Goal: Task Accomplishment & Management: Manage account settings

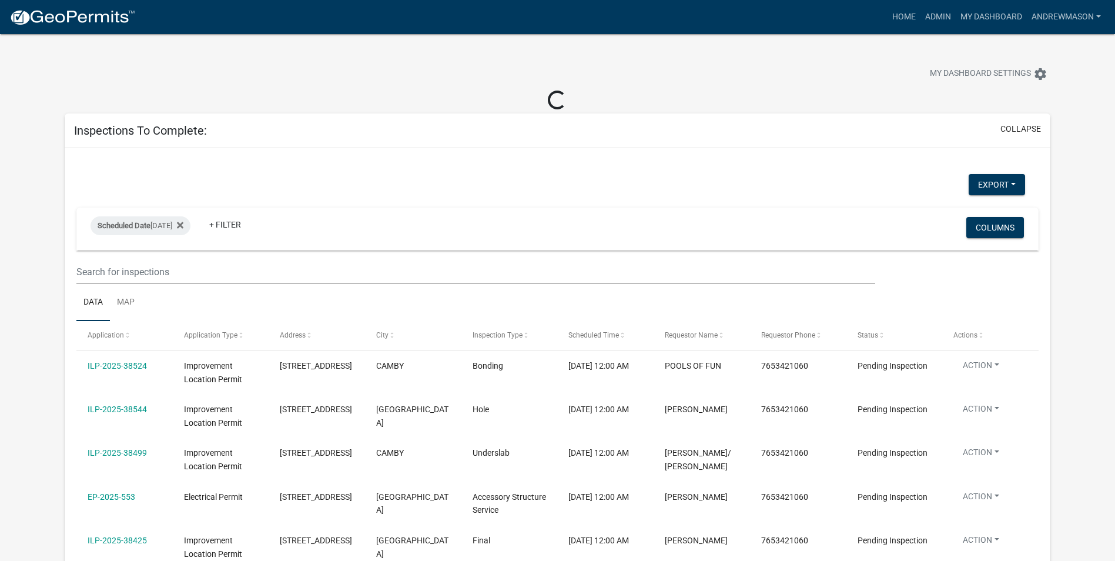
select select "3: 100"
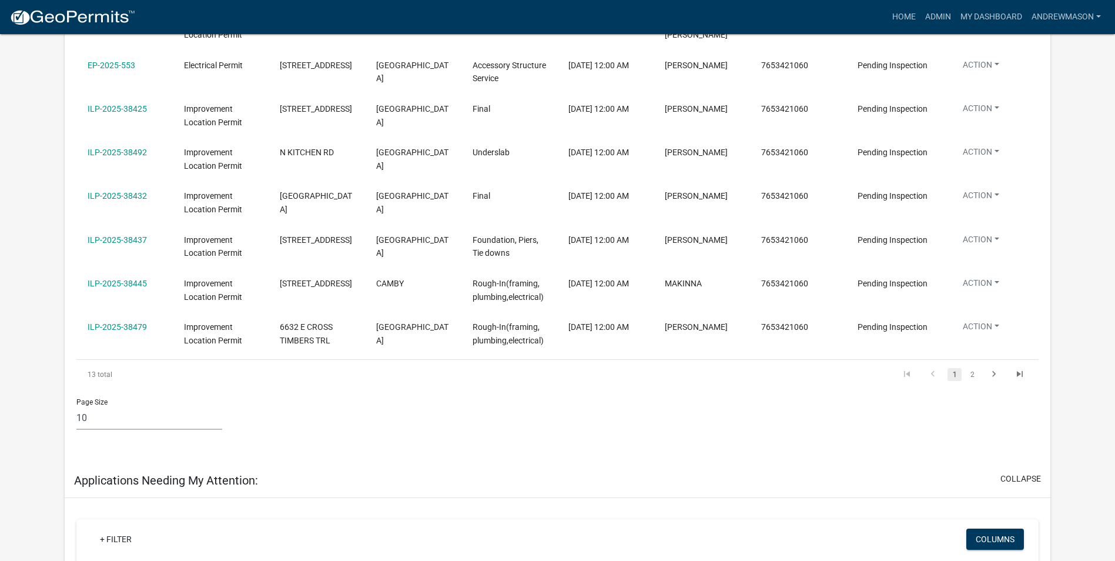
scroll to position [411, 0]
click at [970, 374] on link "2" at bounding box center [972, 373] width 14 height 13
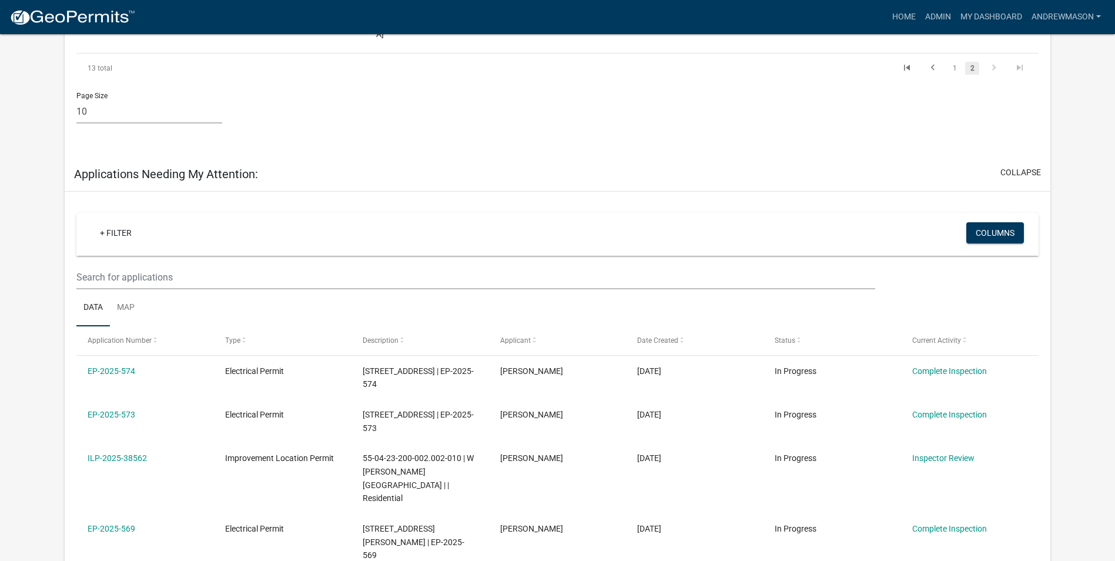
click at [127, 366] on link "EP-2025-574" at bounding box center [112, 370] width 48 height 9
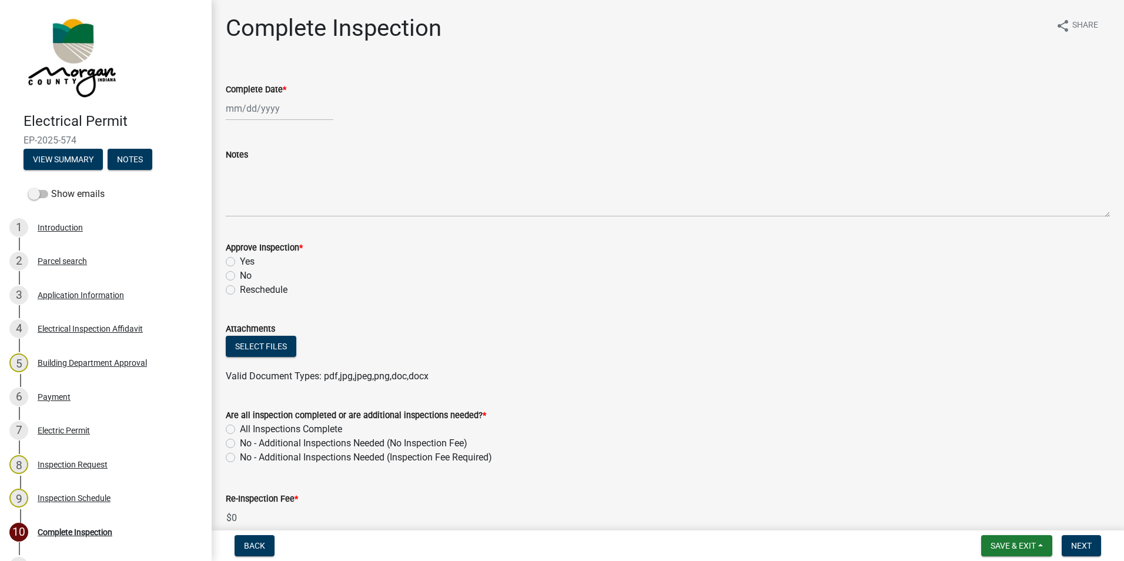
click at [69, 294] on div "Application Information" at bounding box center [81, 295] width 86 height 8
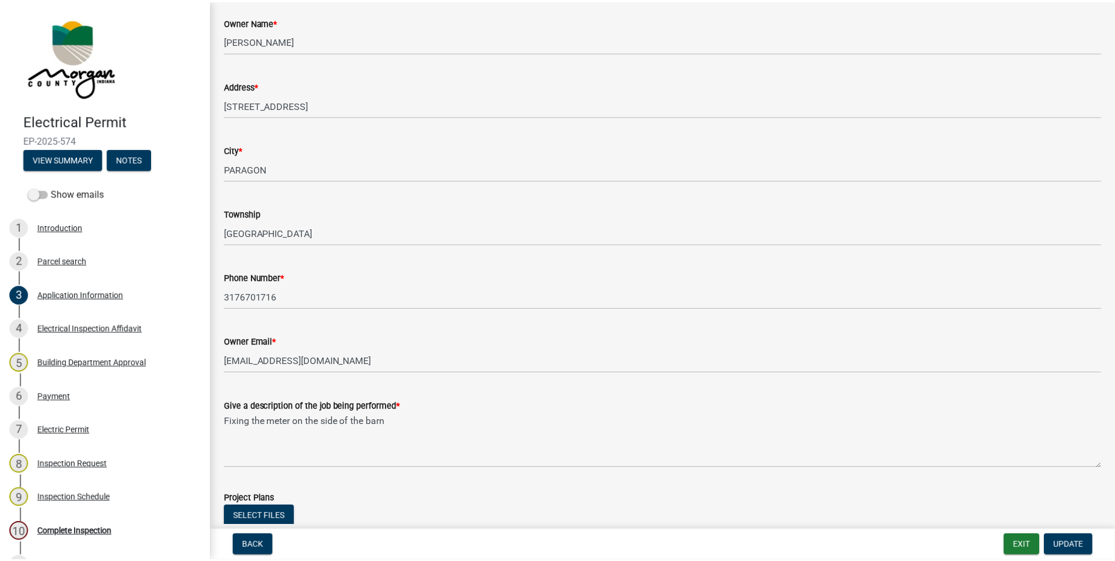
scroll to position [118, 0]
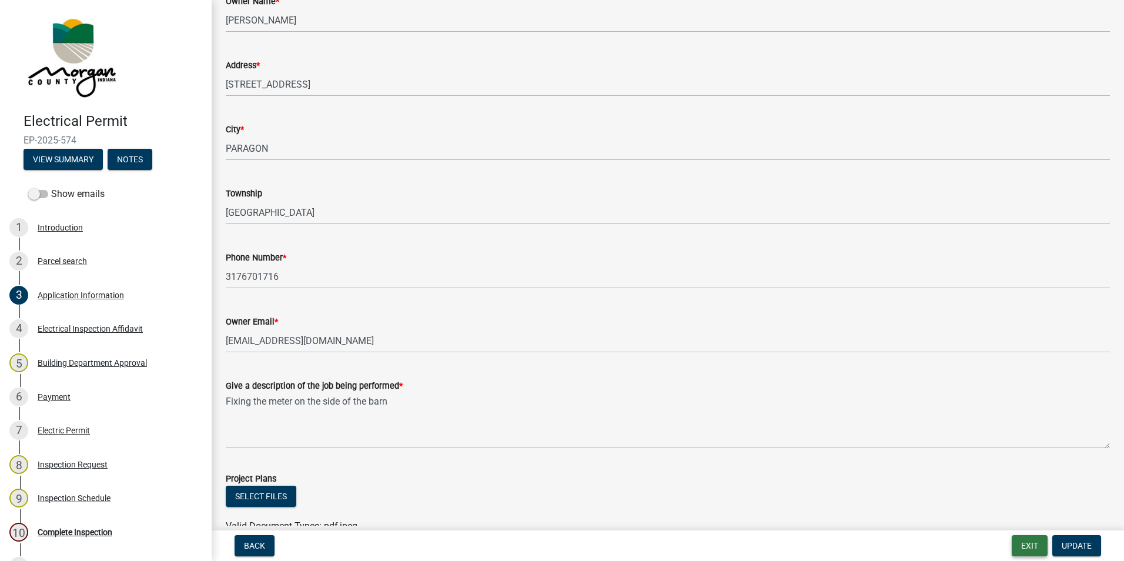
click at [1024, 544] on button "Exit" at bounding box center [1029, 545] width 36 height 21
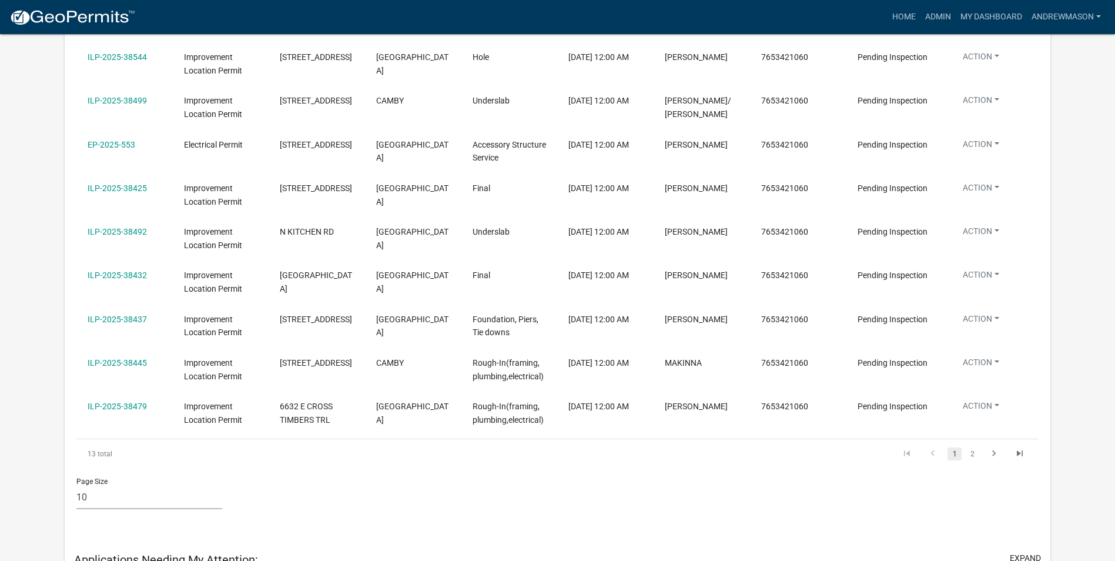
scroll to position [353, 0]
select select "3: 100"
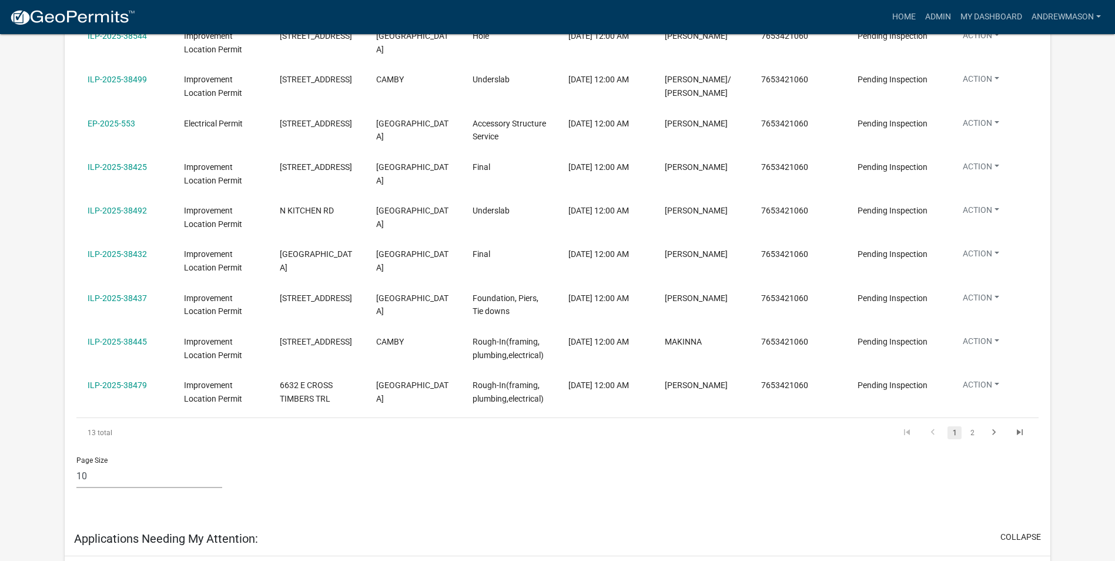
scroll to position [332, 0]
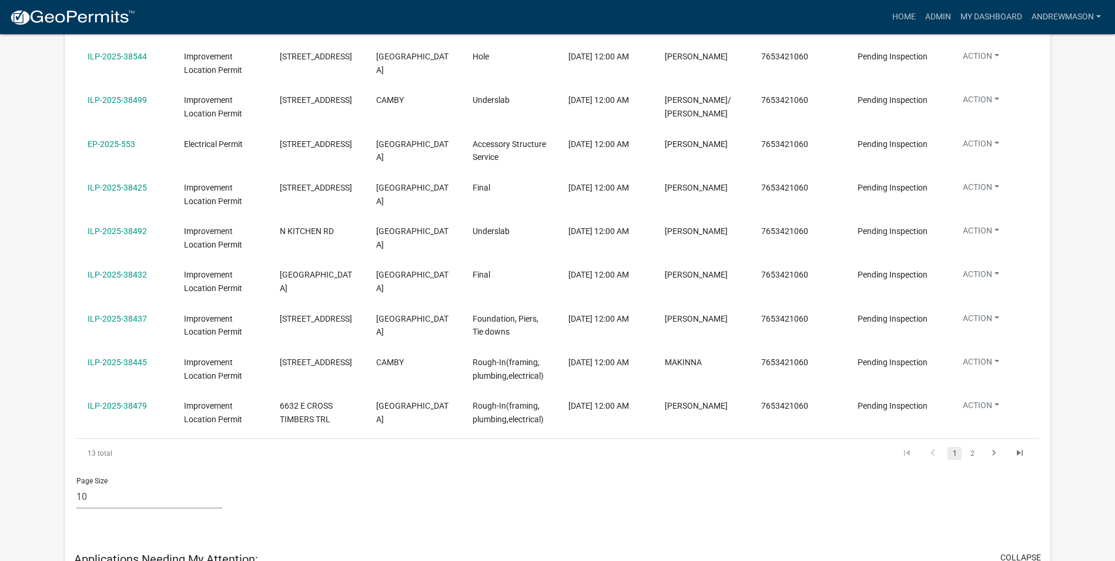
click at [971, 452] on link "2" at bounding box center [972, 453] width 14 height 13
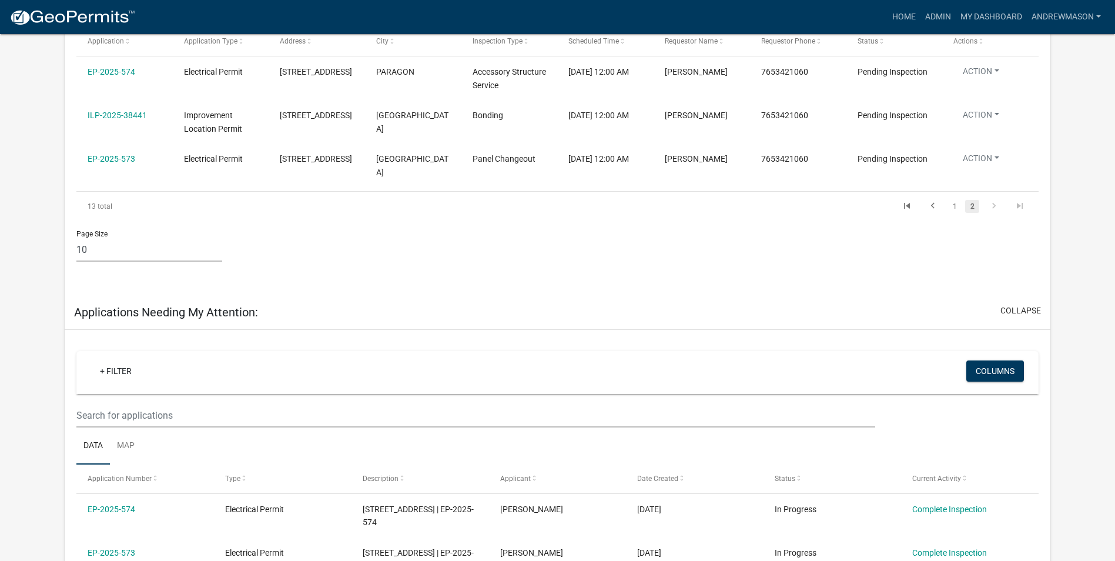
scroll to position [214, 0]
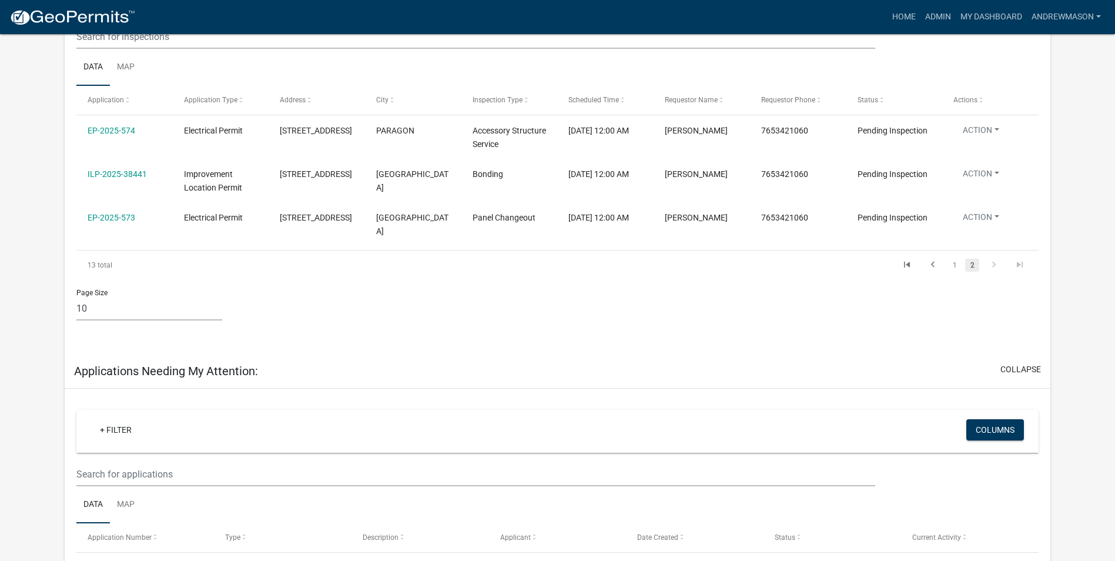
click at [956, 266] on link "1" at bounding box center [954, 265] width 14 height 13
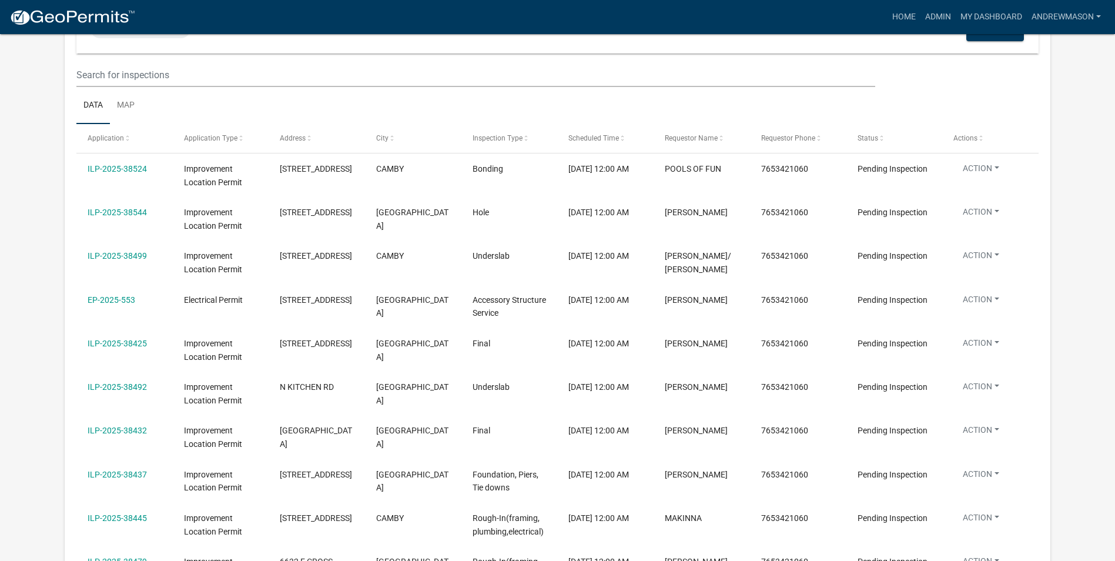
scroll to position [156, 0]
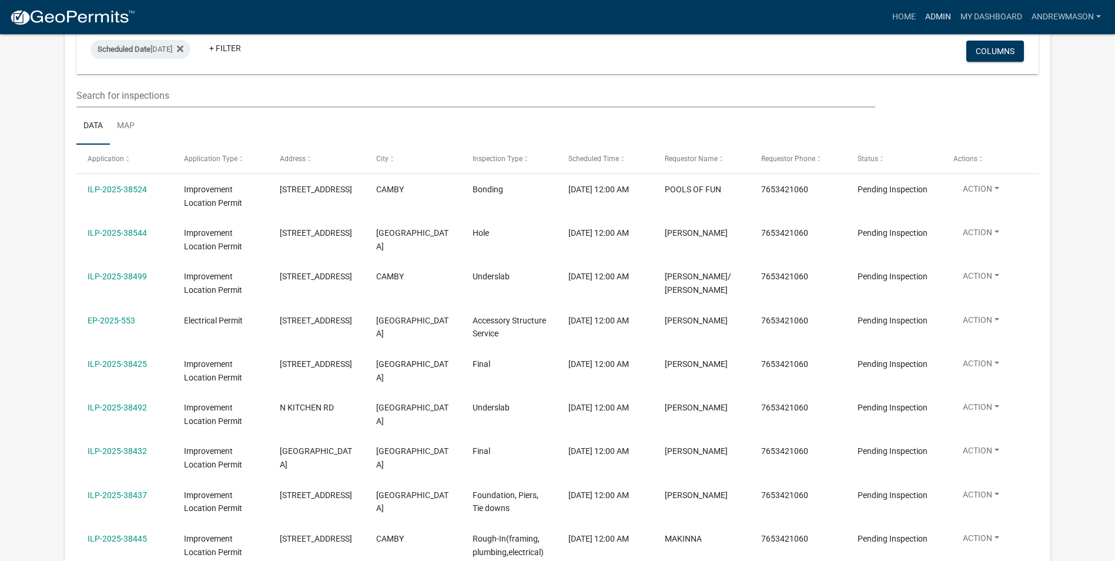
click at [926, 13] on link "Admin" at bounding box center [937, 17] width 35 height 22
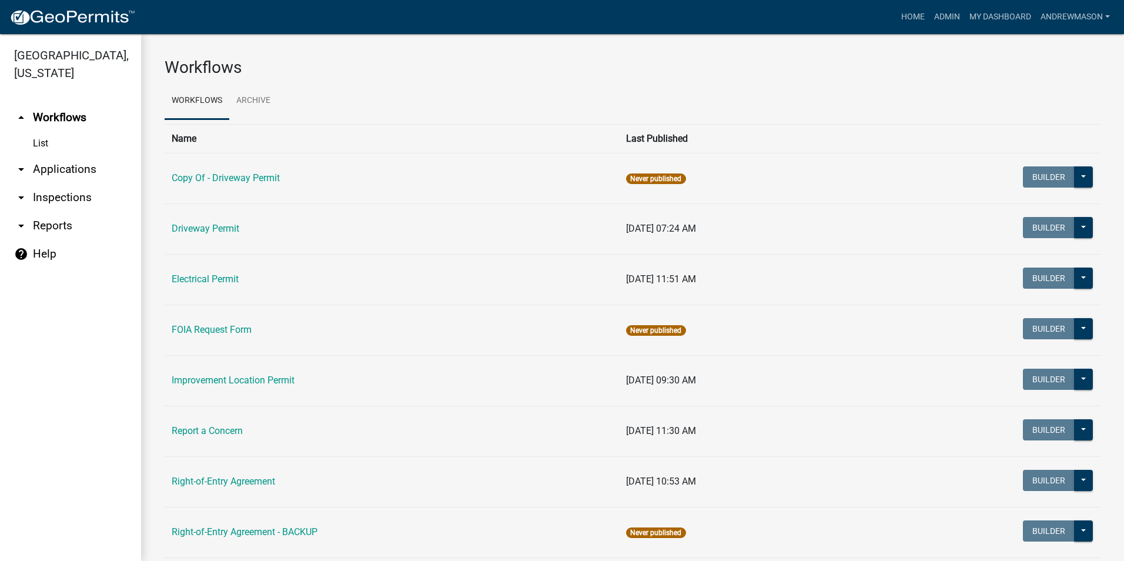
click at [91, 171] on link "arrow_drop_down Applications" at bounding box center [70, 169] width 141 height 28
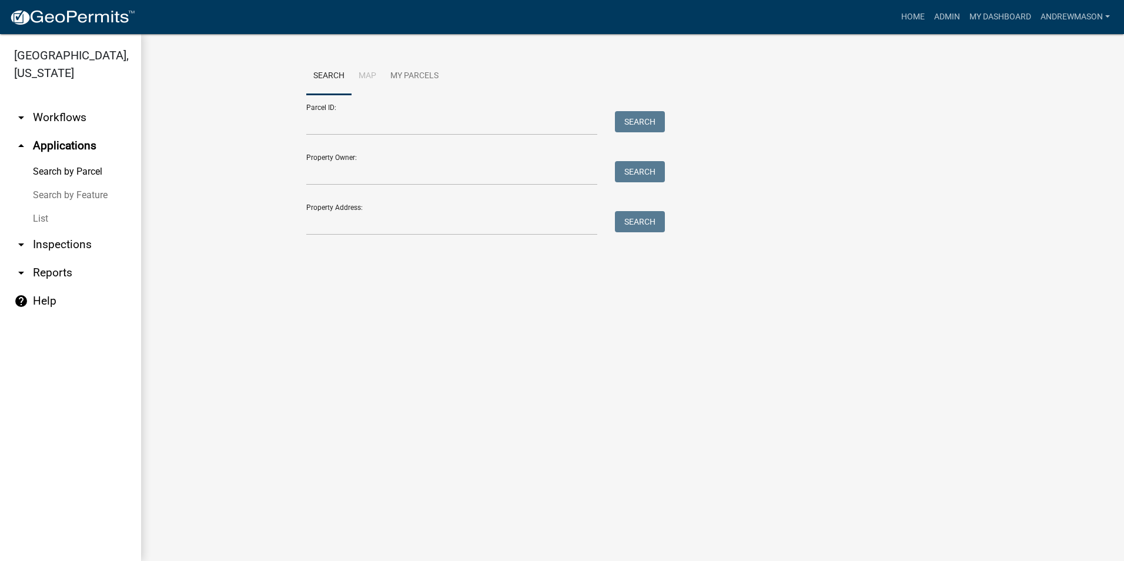
click at [36, 217] on link "List" at bounding box center [70, 219] width 141 height 24
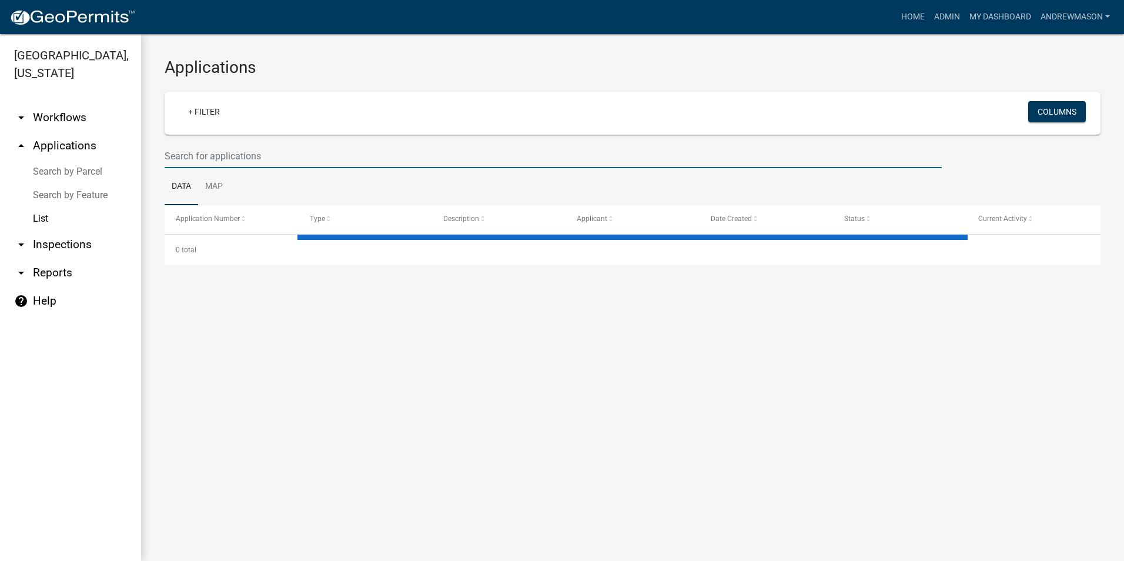
click at [199, 154] on input "text" at bounding box center [553, 156] width 777 height 24
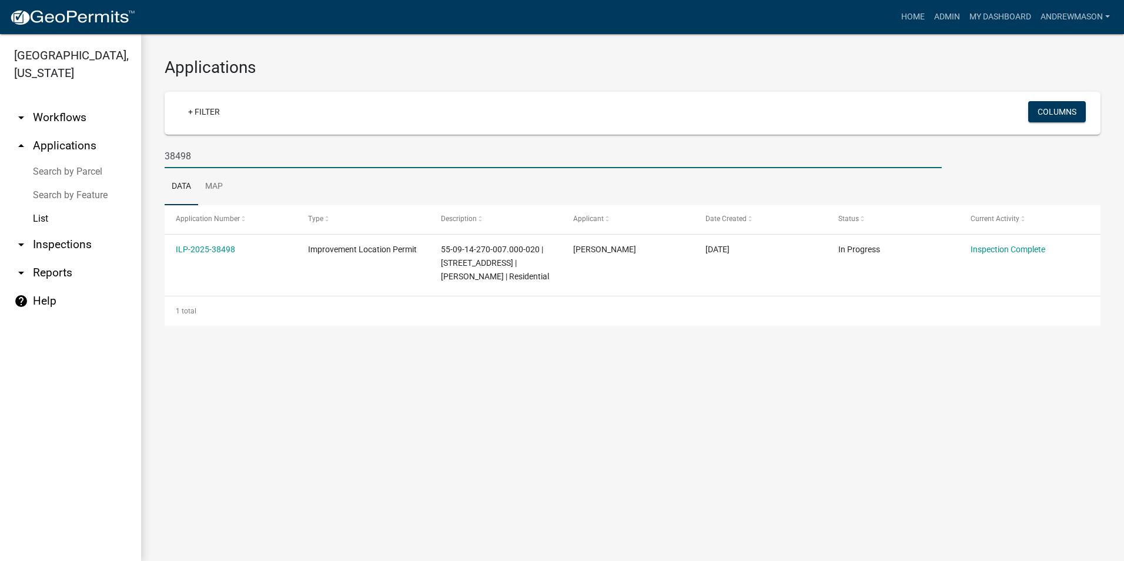
type input "38498"
click at [212, 250] on link "ILP-2025-38498" at bounding box center [205, 248] width 59 height 9
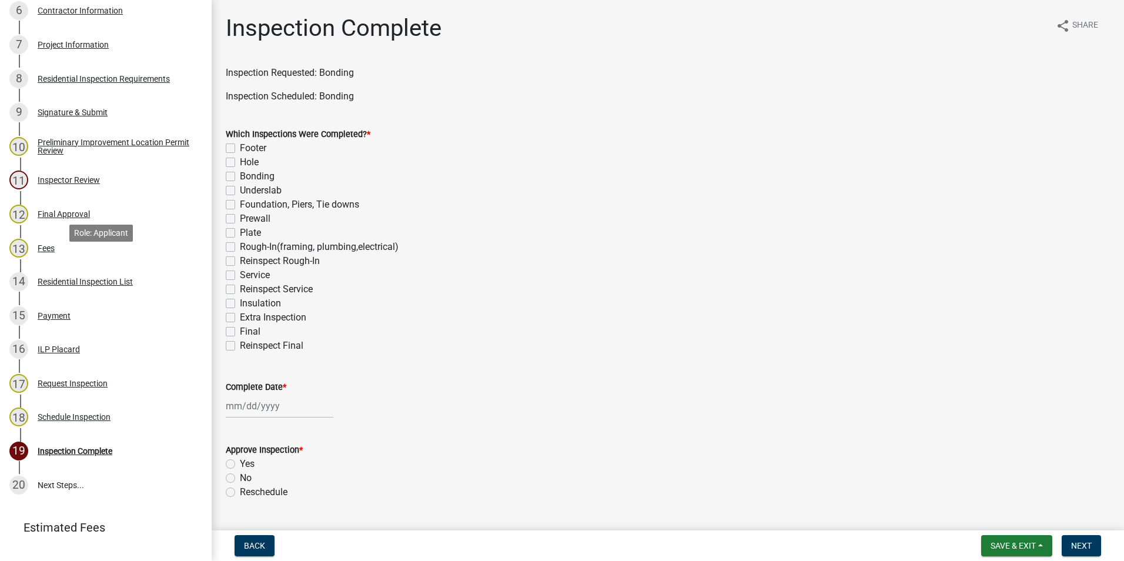
scroll to position [452, 0]
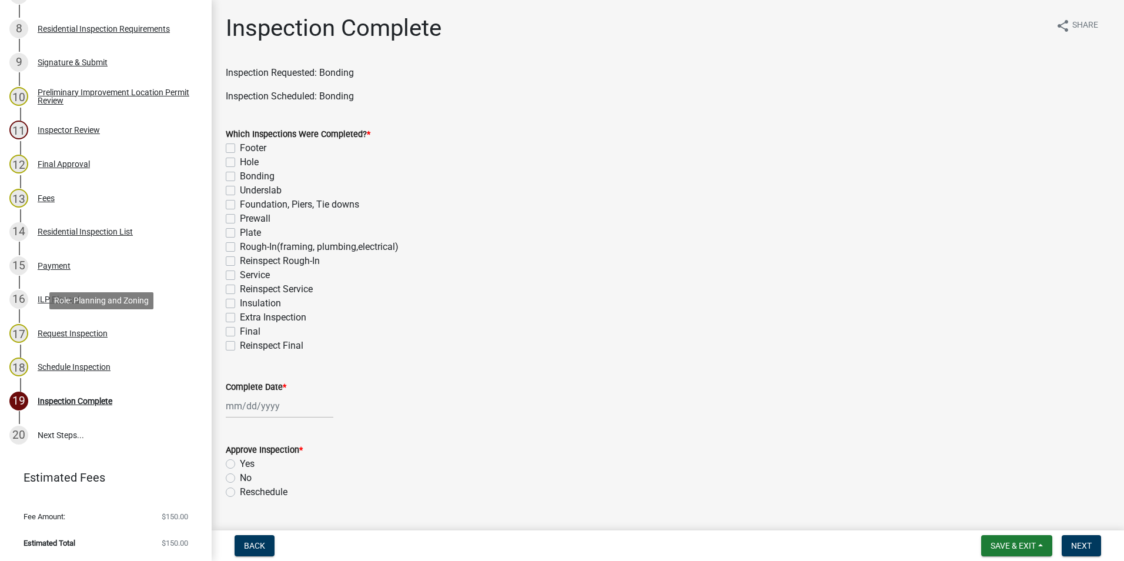
click at [82, 332] on div "Request Inspection" at bounding box center [73, 333] width 70 height 8
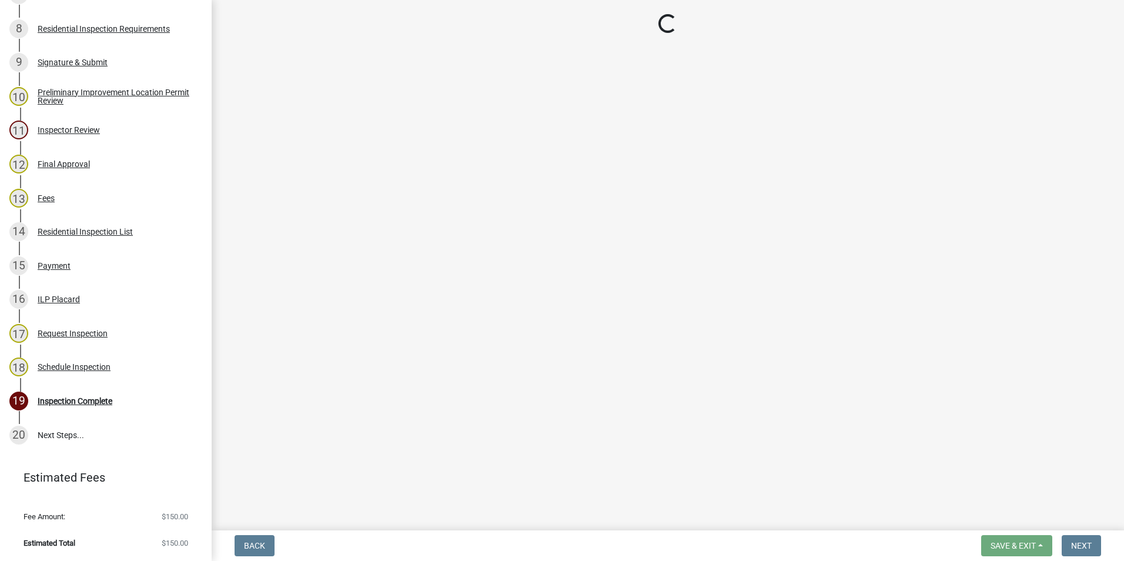
select select "8bc80921-990f-4e6f-b8dc-19410b3d3d88"
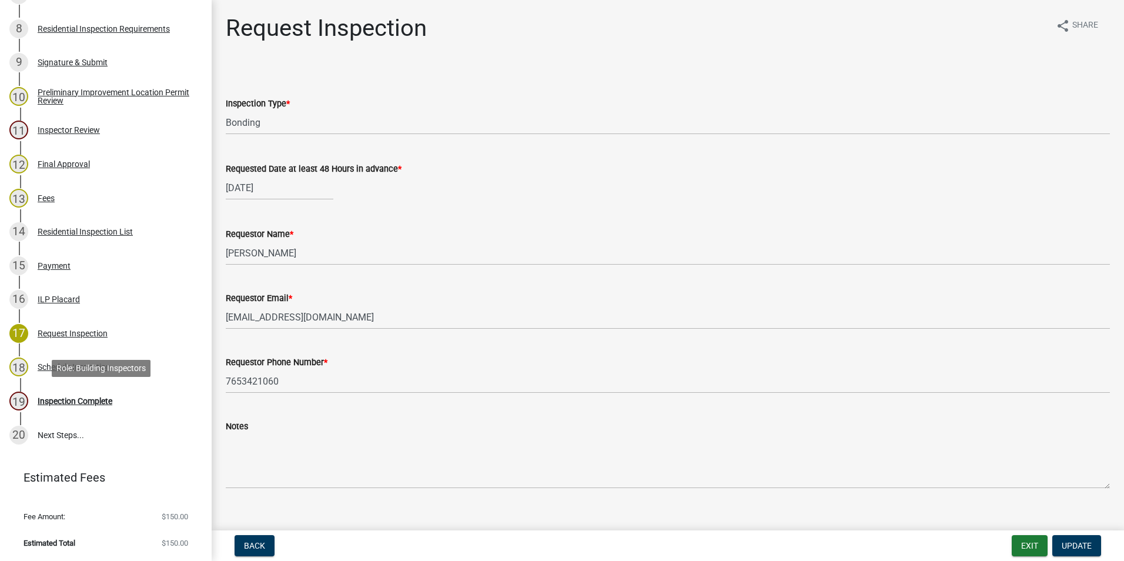
click at [68, 397] on div "Inspection Complete" at bounding box center [75, 401] width 75 height 8
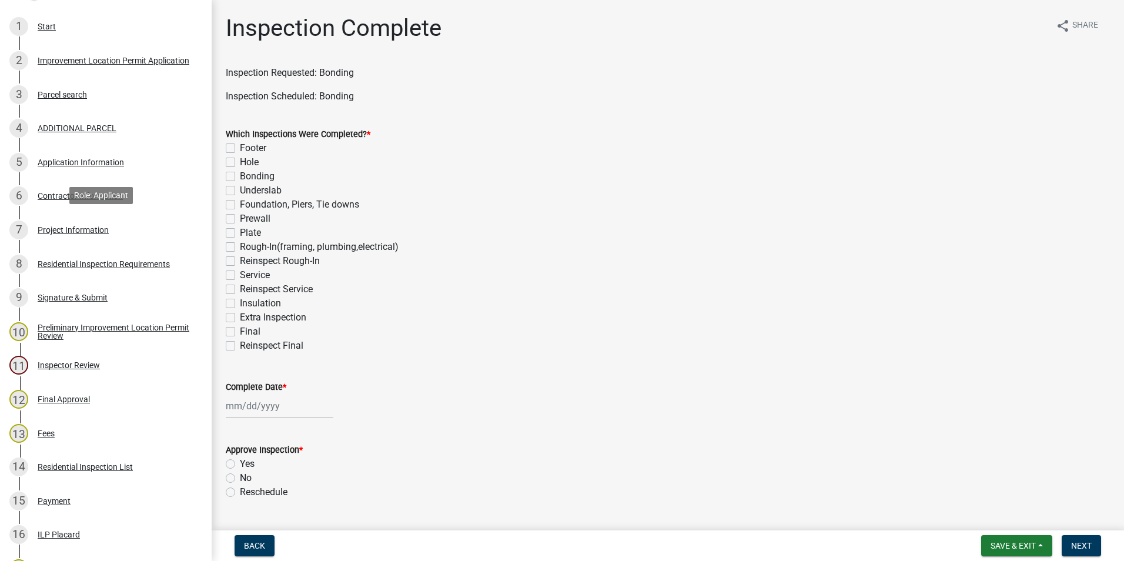
scroll to position [0, 0]
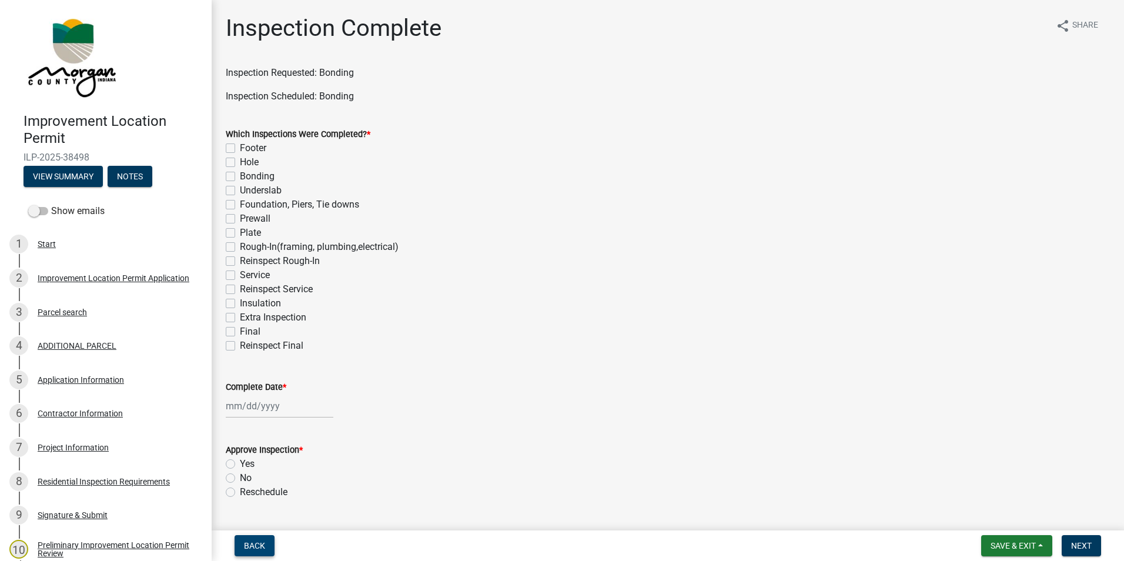
click at [256, 549] on span "Back" at bounding box center [254, 545] width 21 height 9
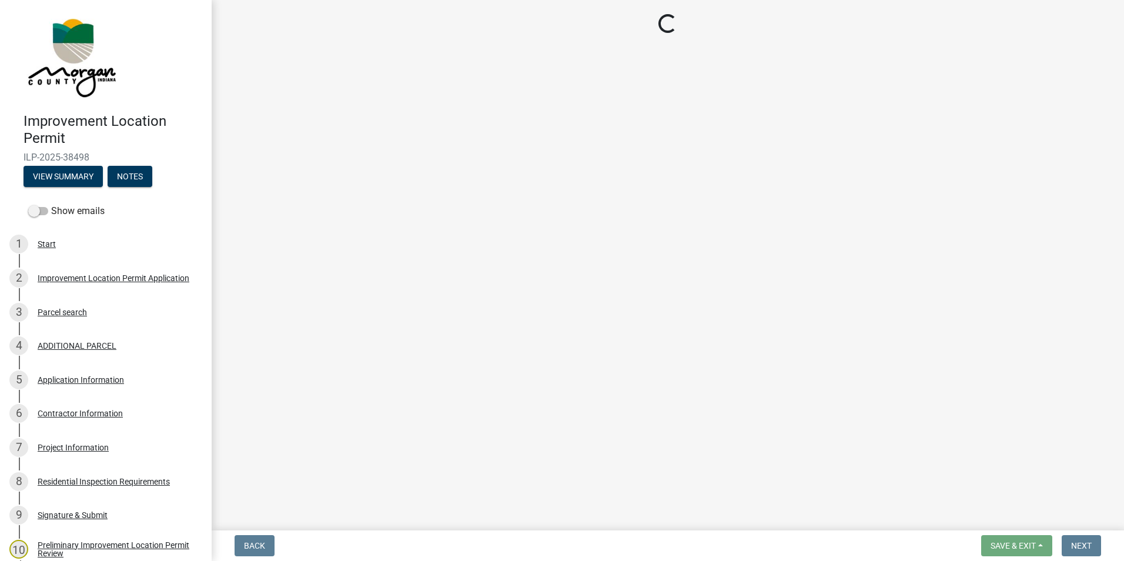
select select "47d75678-cf87-418f-879d-88d5340f2bcb"
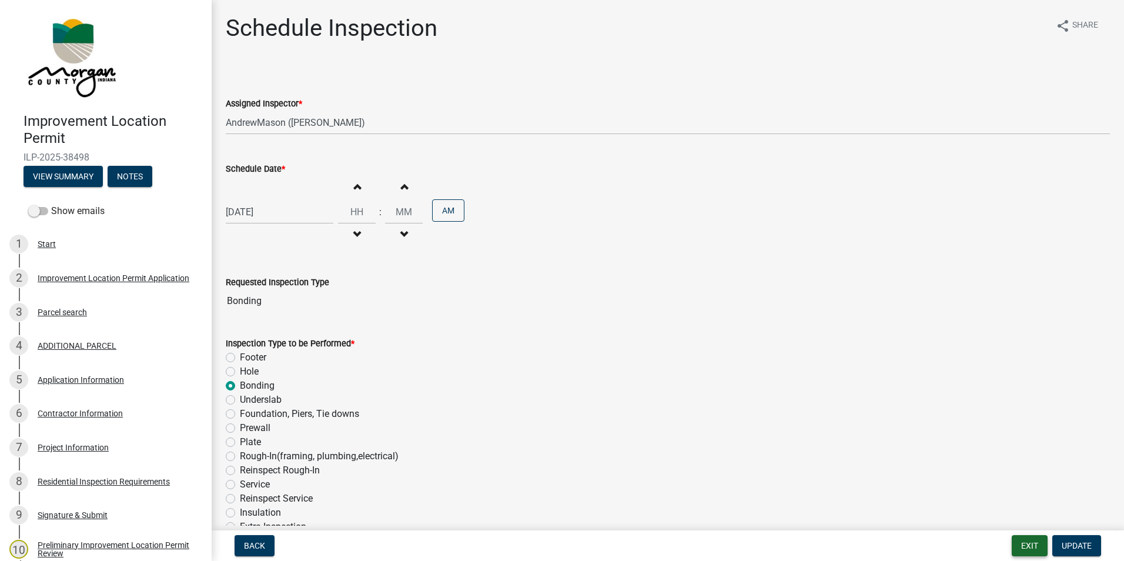
click at [1022, 545] on button "Exit" at bounding box center [1029, 545] width 36 height 21
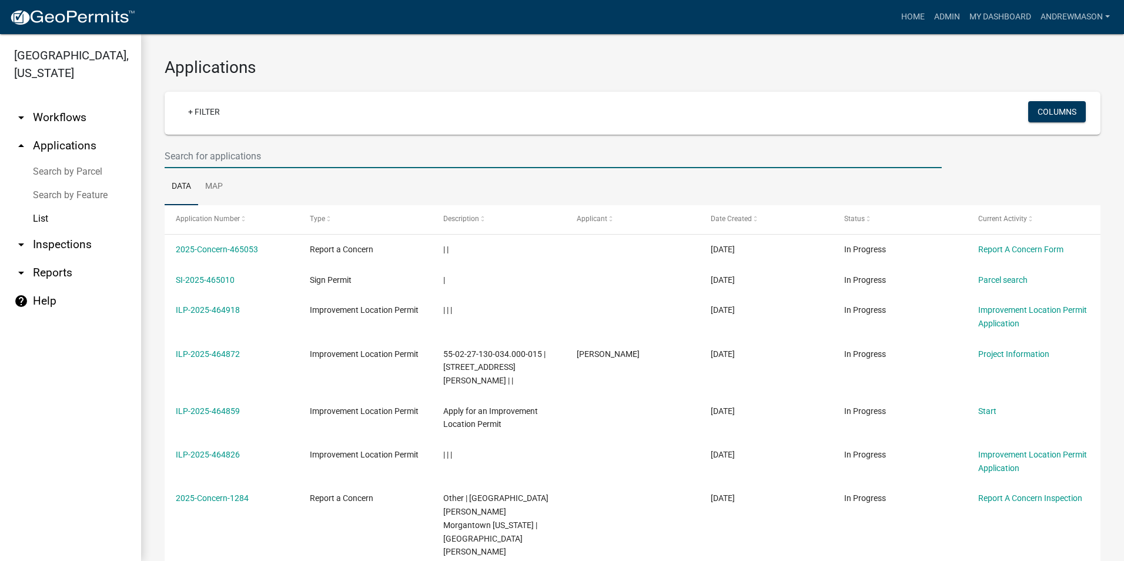
click at [250, 156] on input "text" at bounding box center [553, 156] width 777 height 24
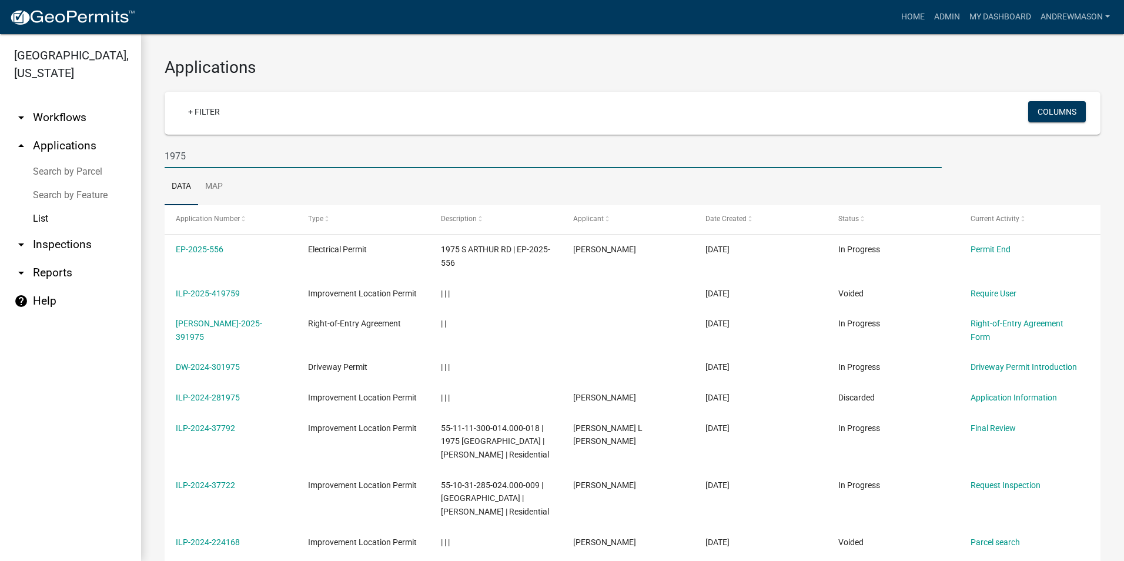
type input "1975"
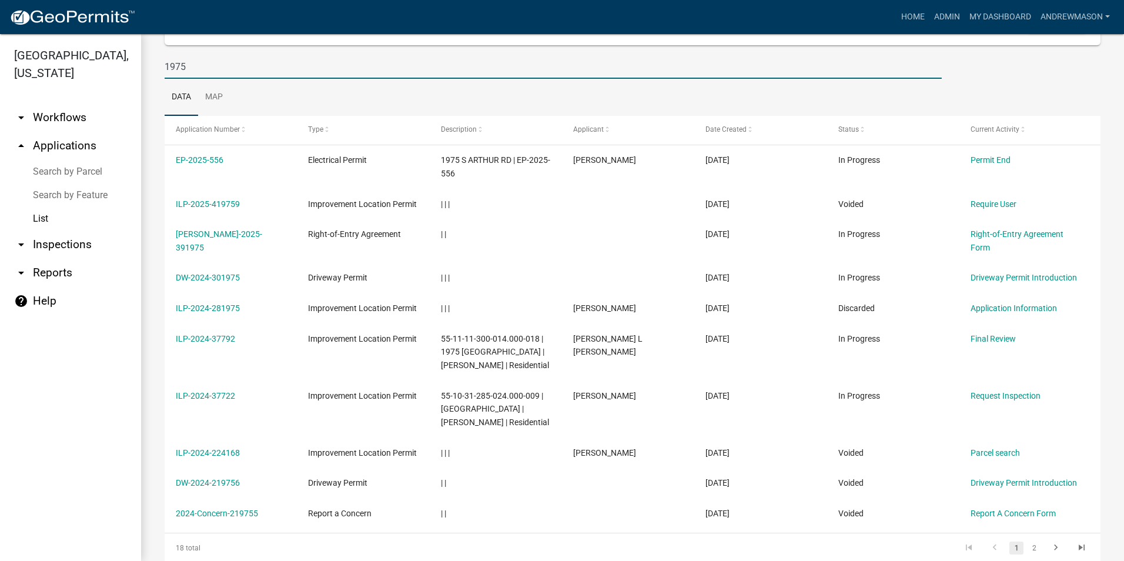
scroll to position [118, 0]
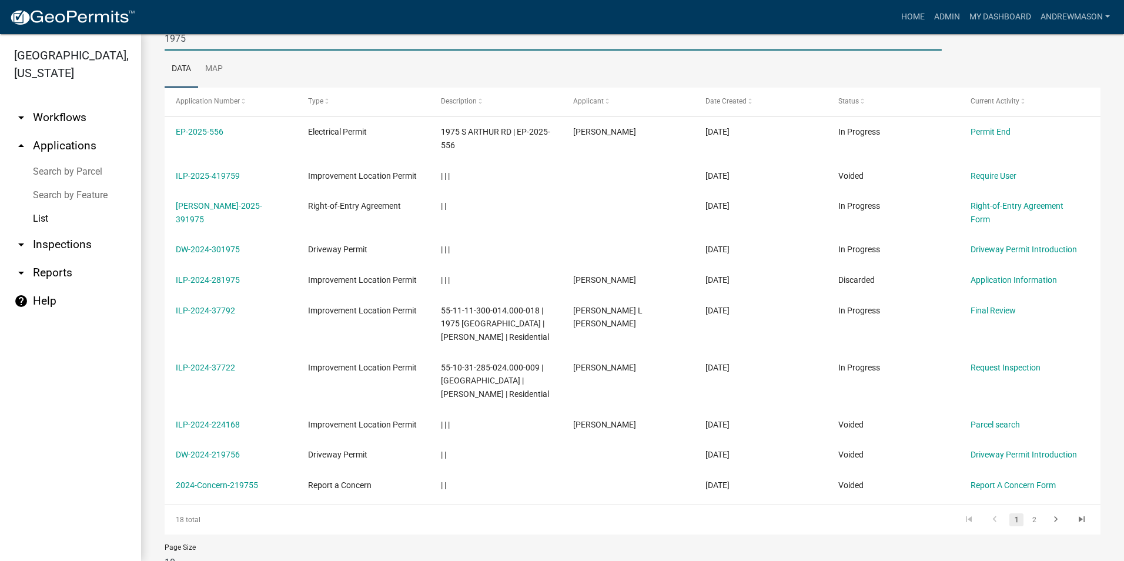
click at [222, 310] on link "ILP-2024-37792" at bounding box center [205, 310] width 59 height 9
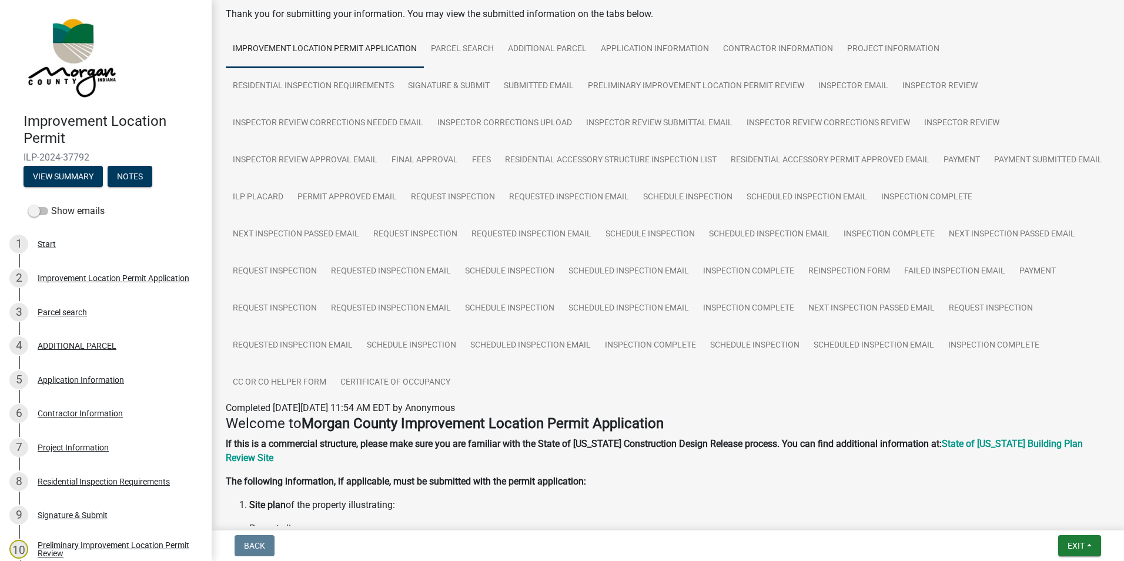
scroll to position [118, 0]
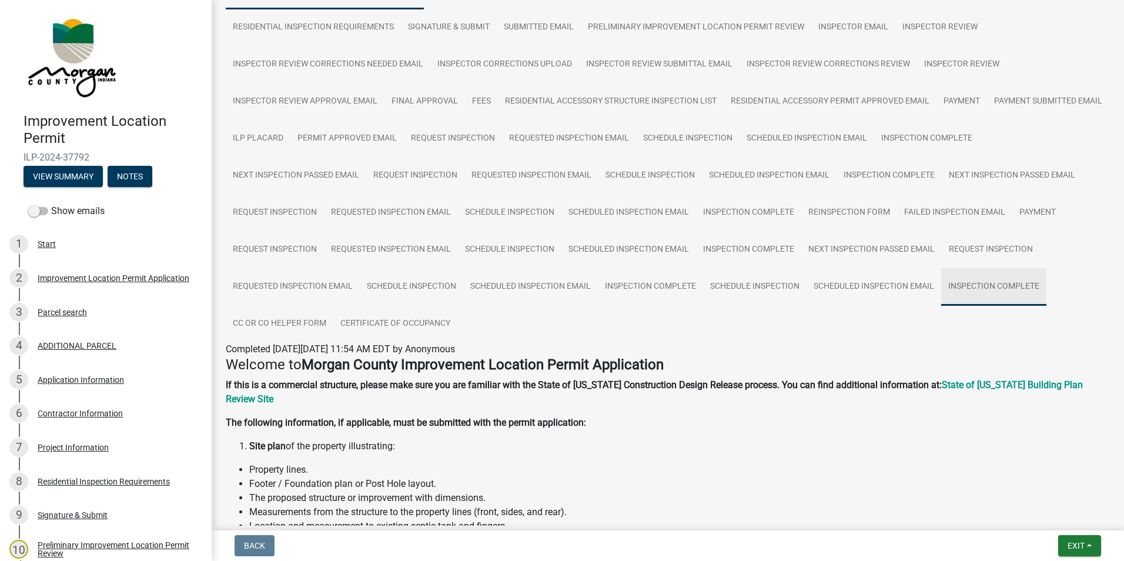
click at [941, 306] on link "Inspection Complete" at bounding box center [993, 287] width 105 height 38
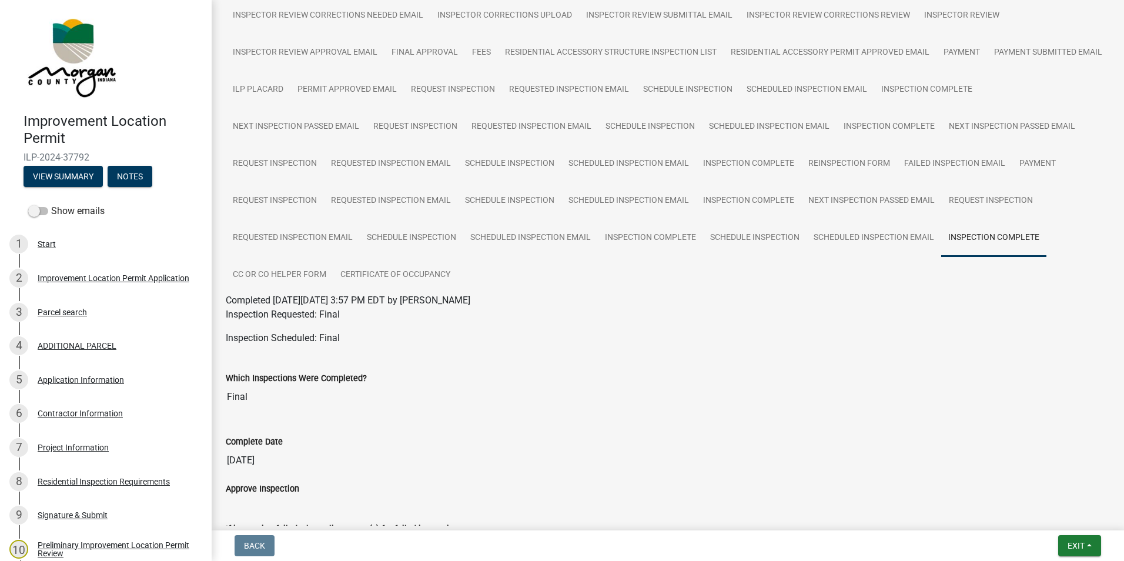
scroll to position [140, 0]
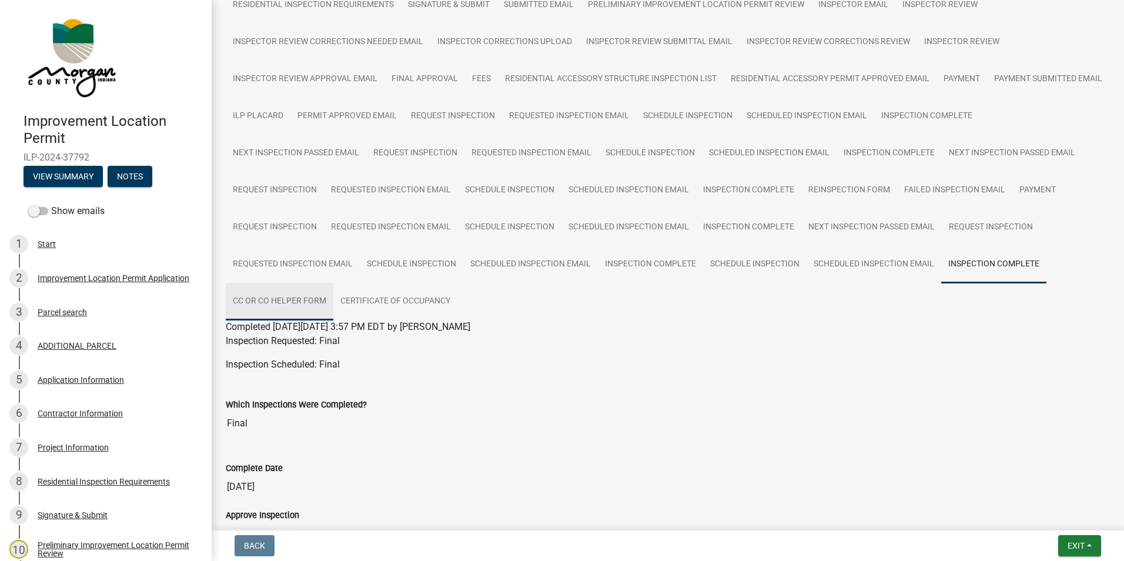
click at [333, 299] on link "CC or CO Helper Form" at bounding box center [280, 302] width 108 height 38
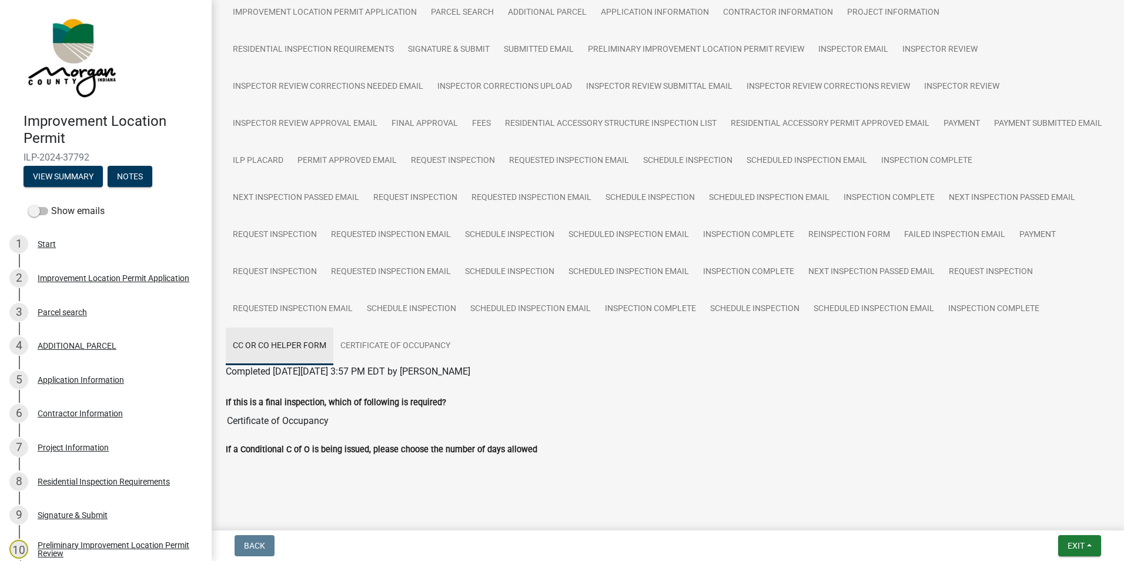
scroll to position [95, 0]
click at [457, 350] on link "Certificate of Occupancy" at bounding box center [395, 346] width 124 height 38
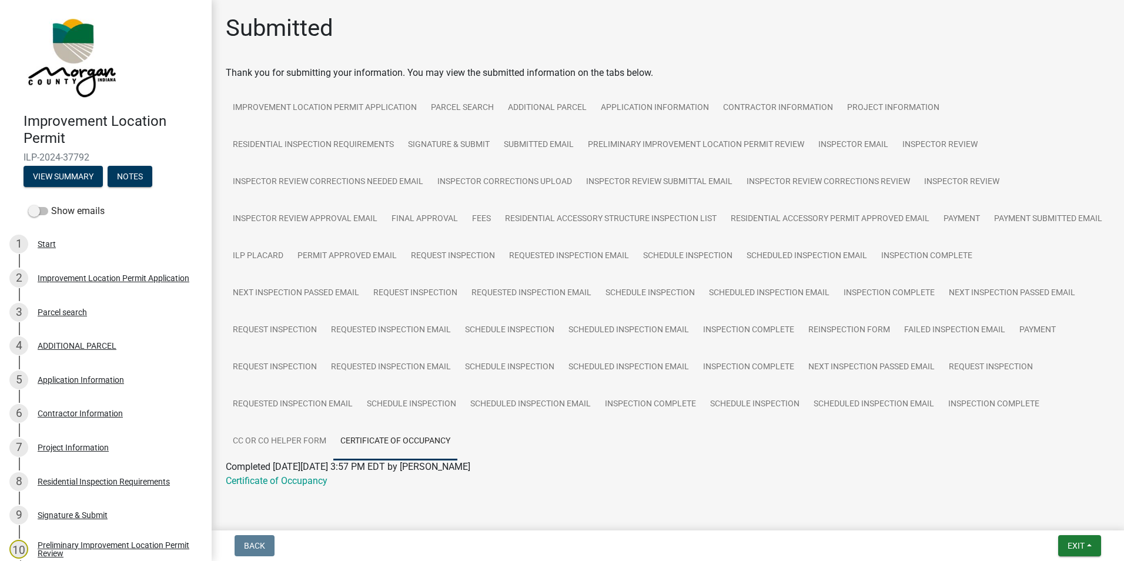
scroll to position [22, 0]
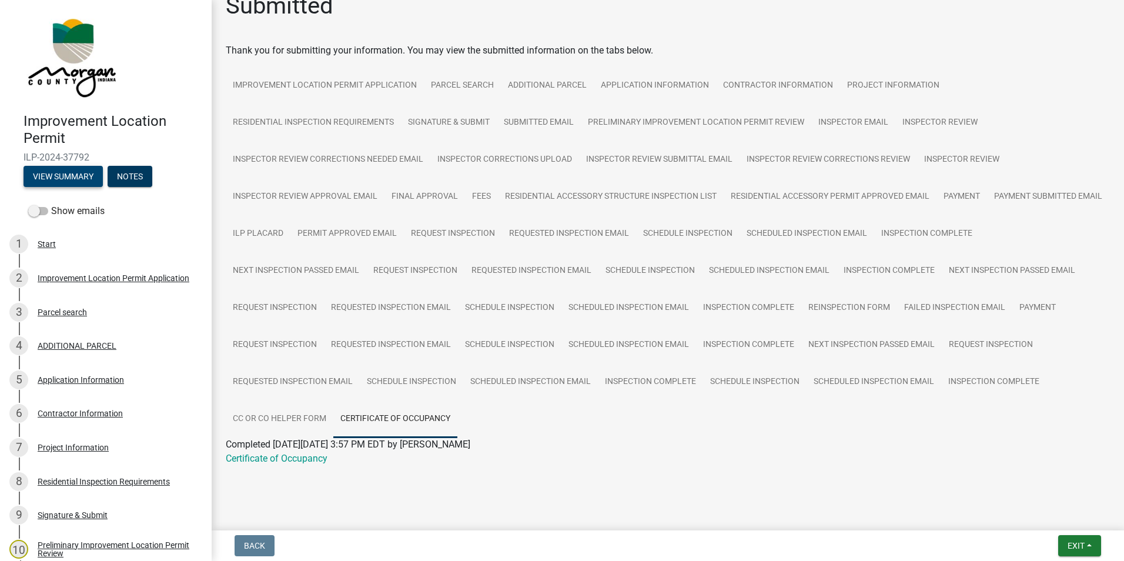
click at [88, 170] on button "View Summary" at bounding box center [63, 176] width 79 height 21
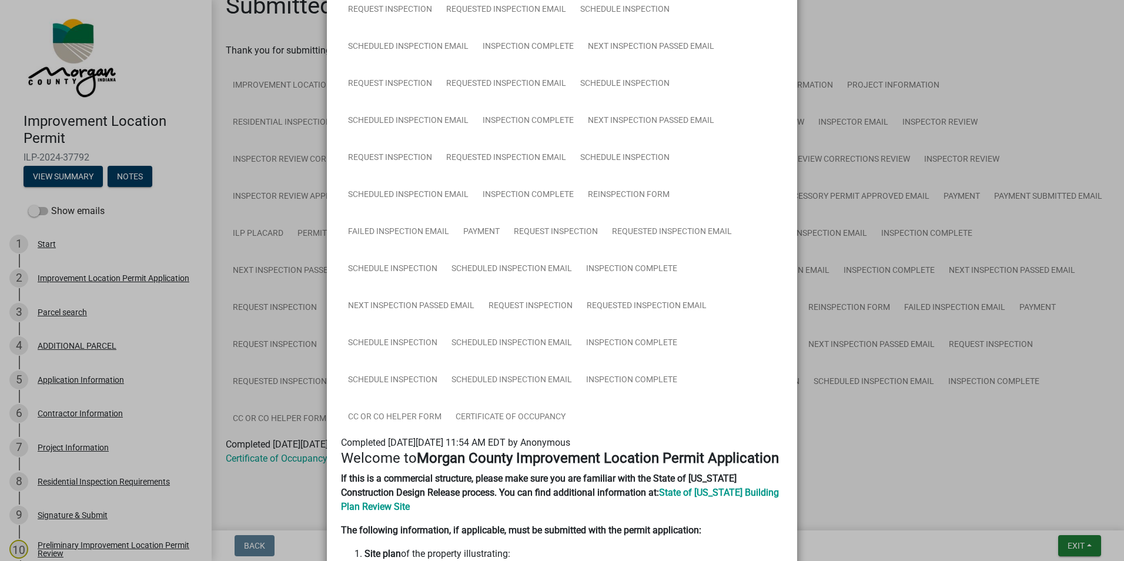
scroll to position [588, 0]
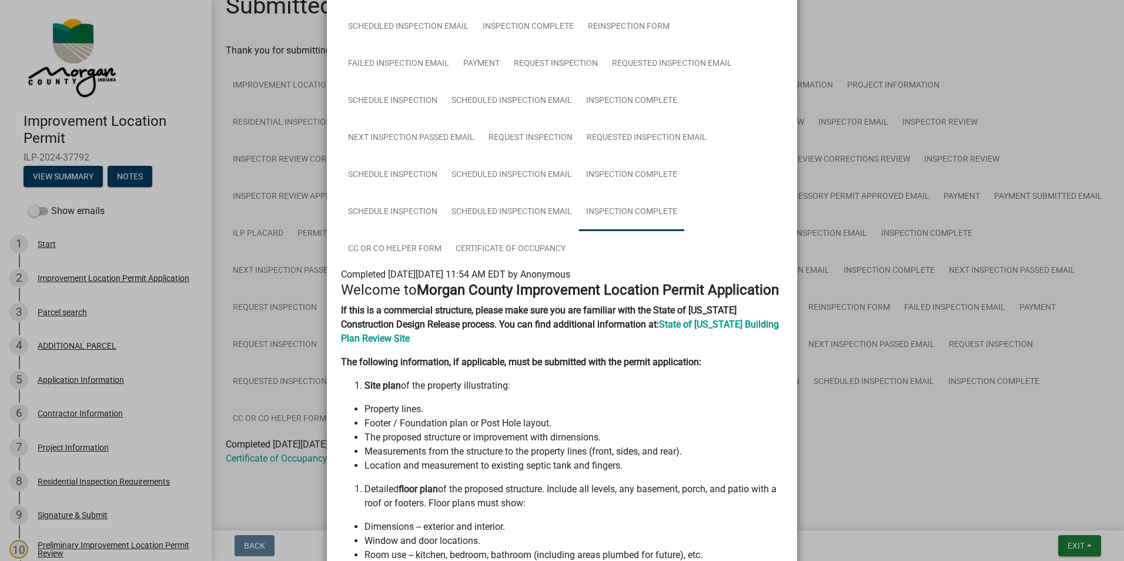
click at [622, 210] on link "Inspection Complete" at bounding box center [631, 212] width 105 height 38
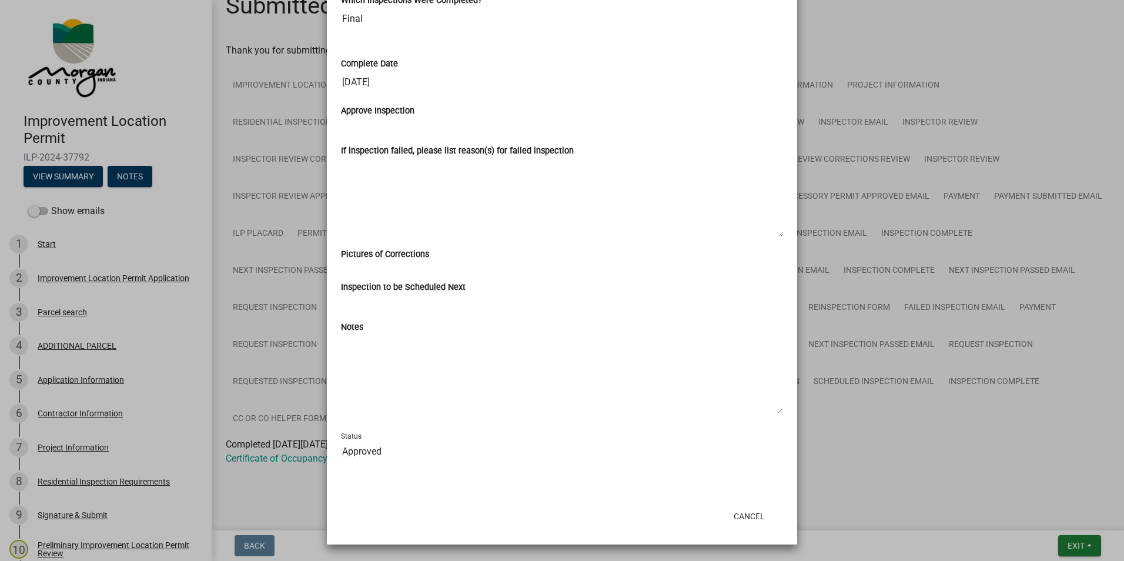
scroll to position [470, 0]
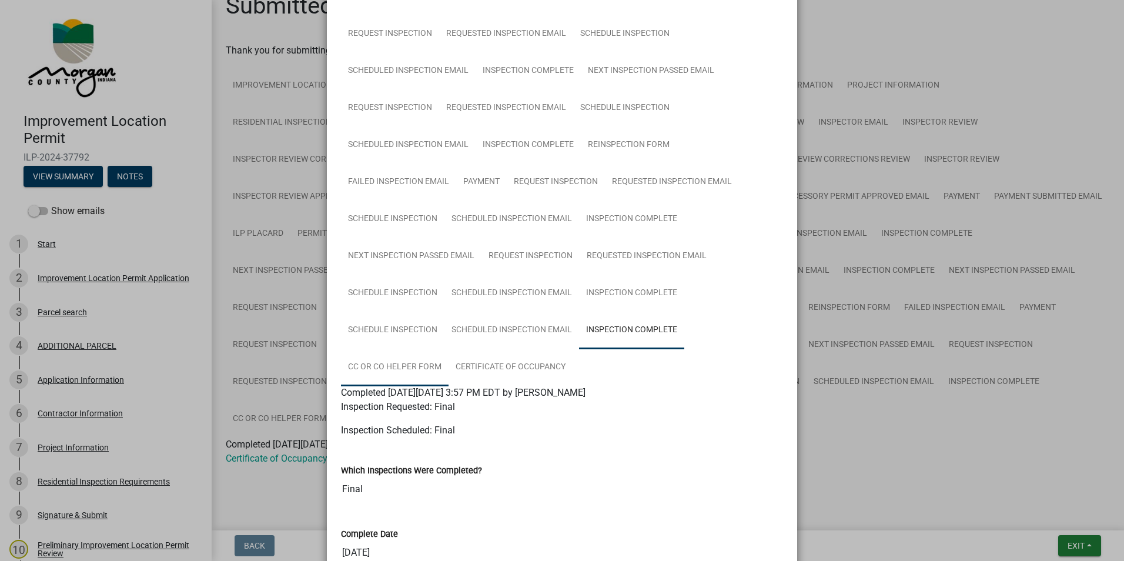
click at [413, 363] on link "CC or CO Helper Form" at bounding box center [395, 367] width 108 height 38
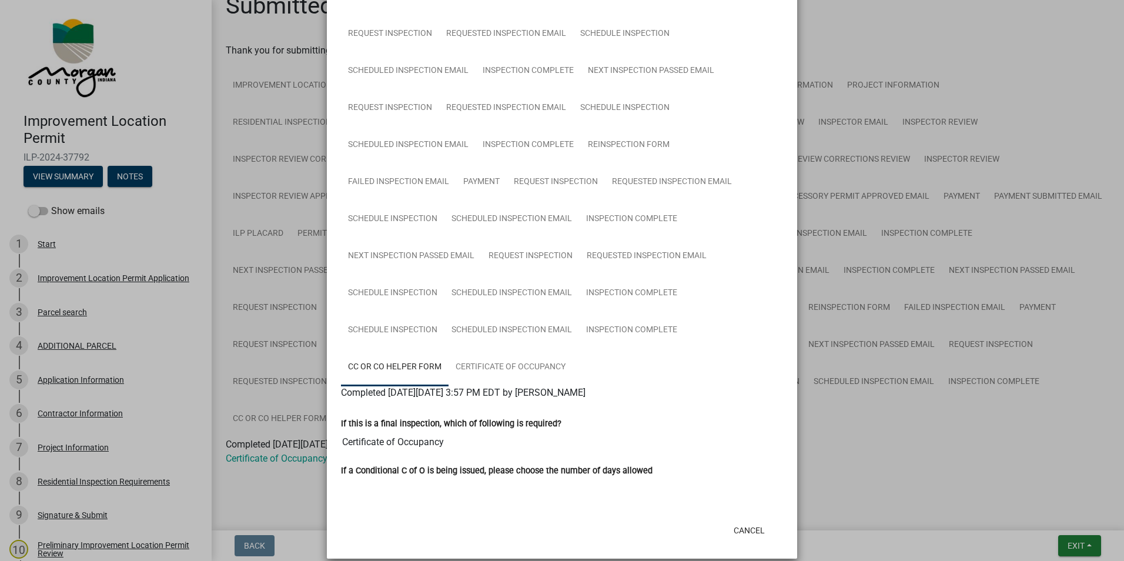
scroll to position [484, 0]
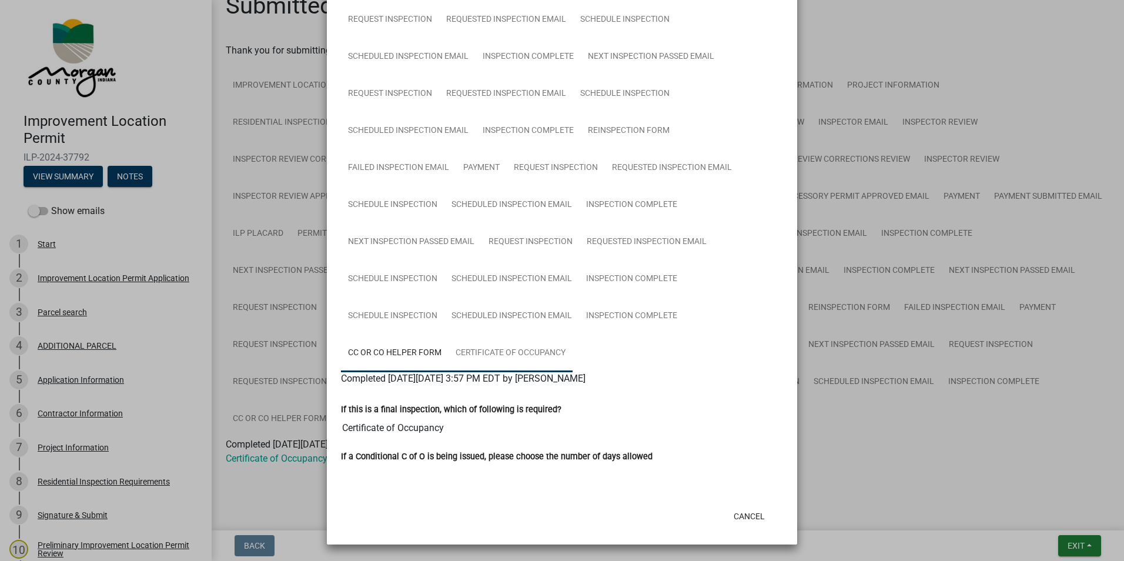
click at [539, 350] on link "Certificate of Occupancy" at bounding box center [510, 353] width 124 height 38
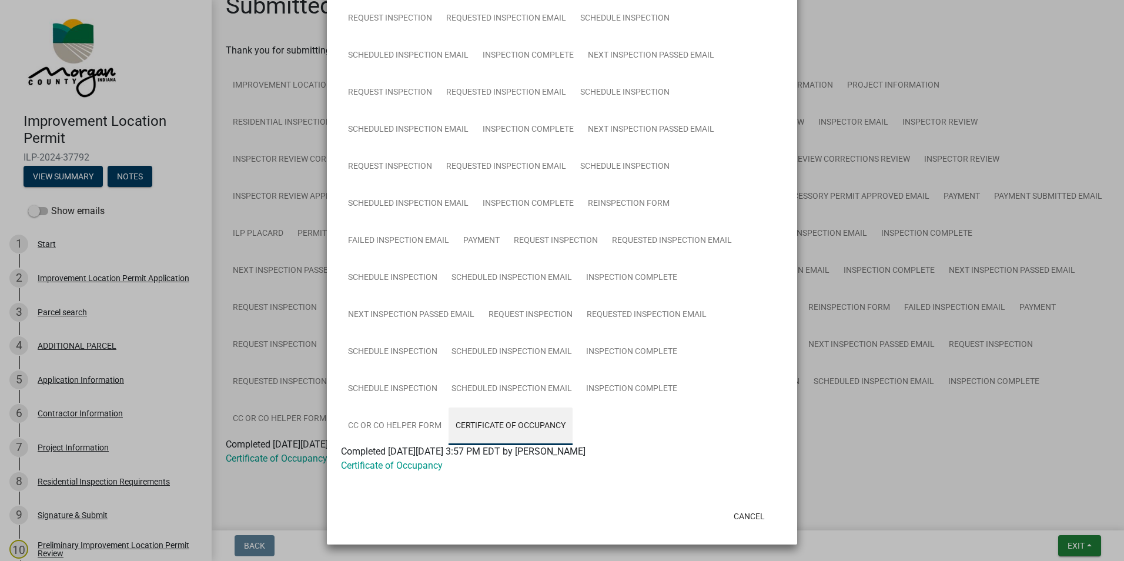
scroll to position [411, 0]
click at [375, 468] on link "Certificate of Occupancy" at bounding box center [392, 465] width 102 height 11
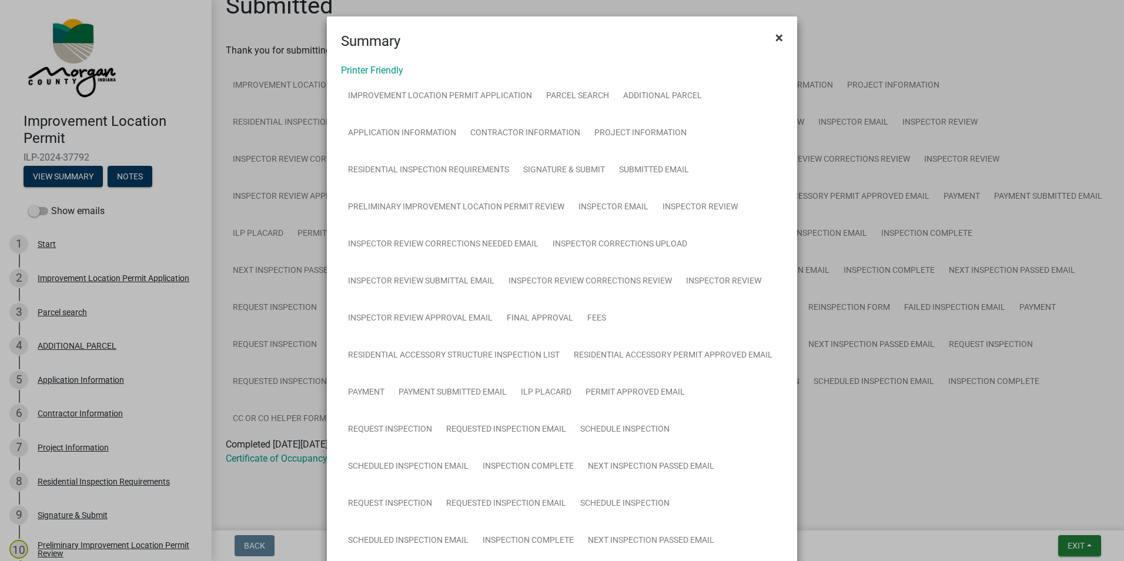
click at [776, 37] on span "×" at bounding box center [779, 37] width 8 height 16
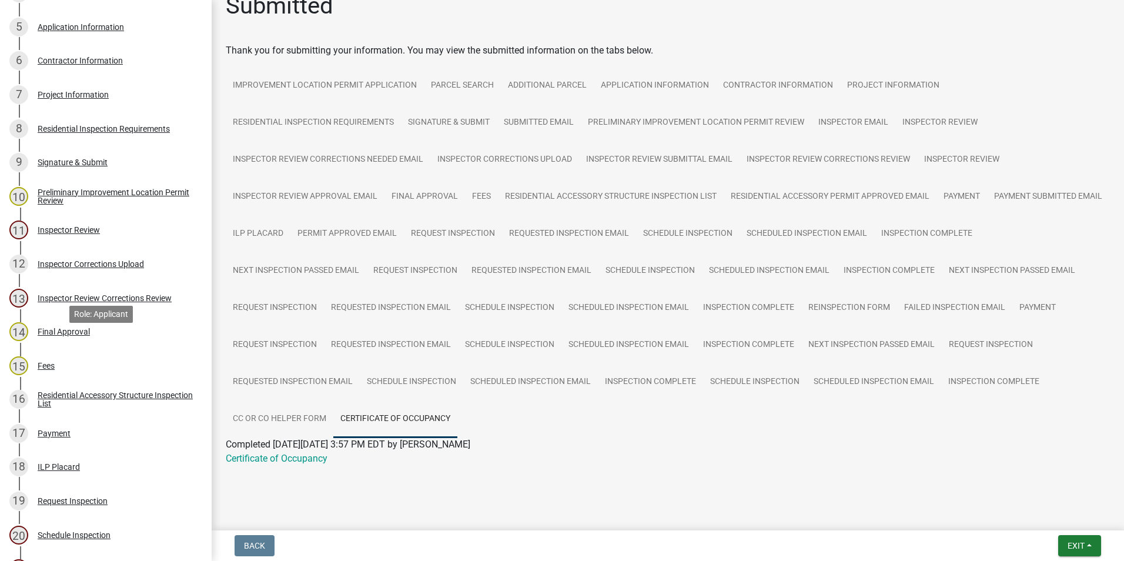
scroll to position [716, 0]
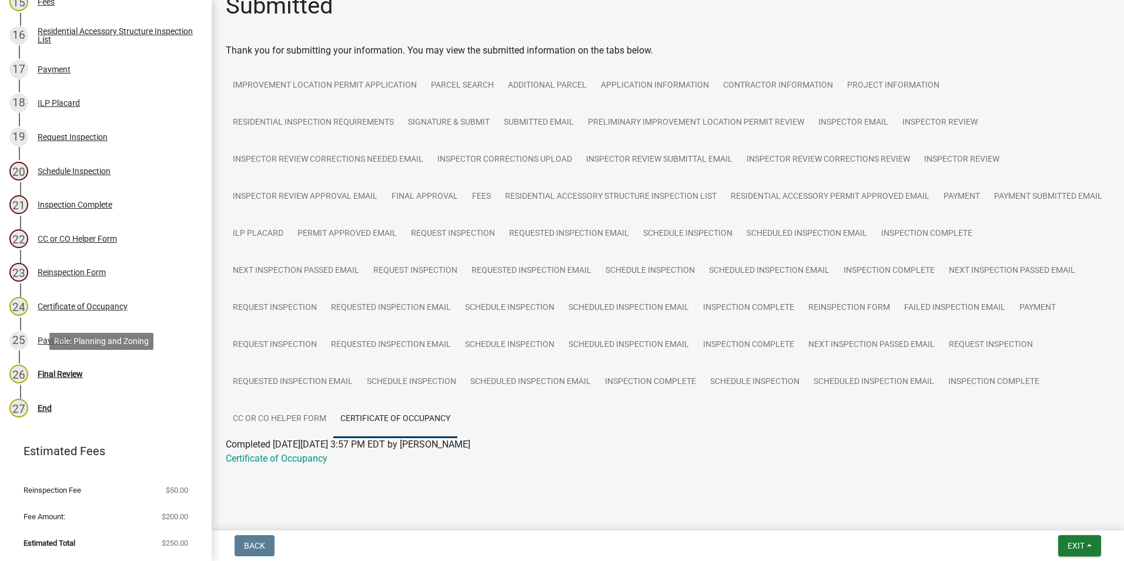
click at [68, 371] on div "Final Review" at bounding box center [60, 374] width 45 height 8
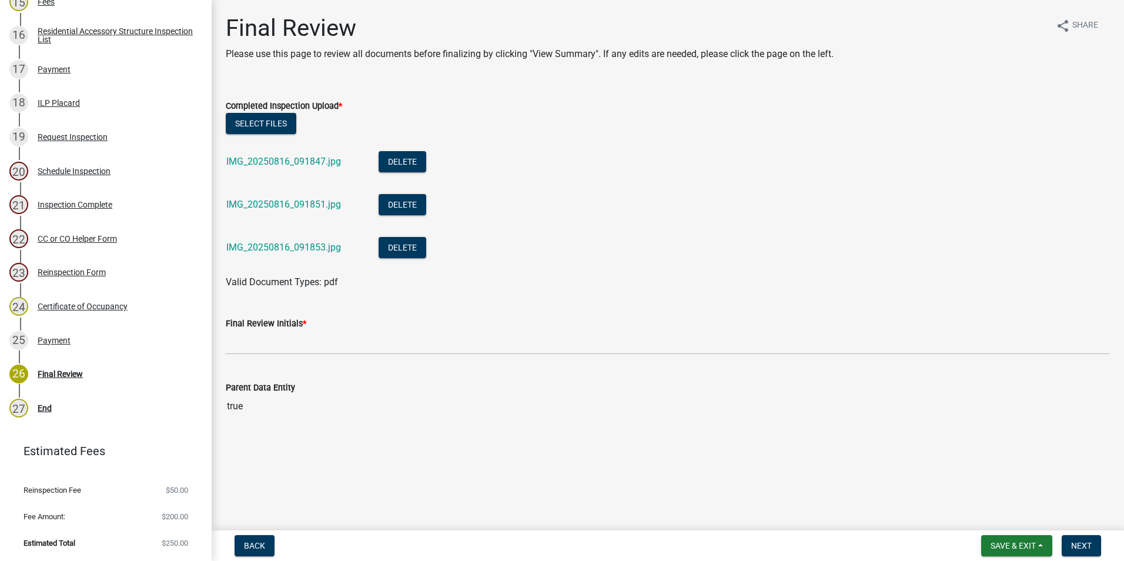
click at [301, 160] on link "IMG_20250816_091847.jpg" at bounding box center [283, 161] width 115 height 11
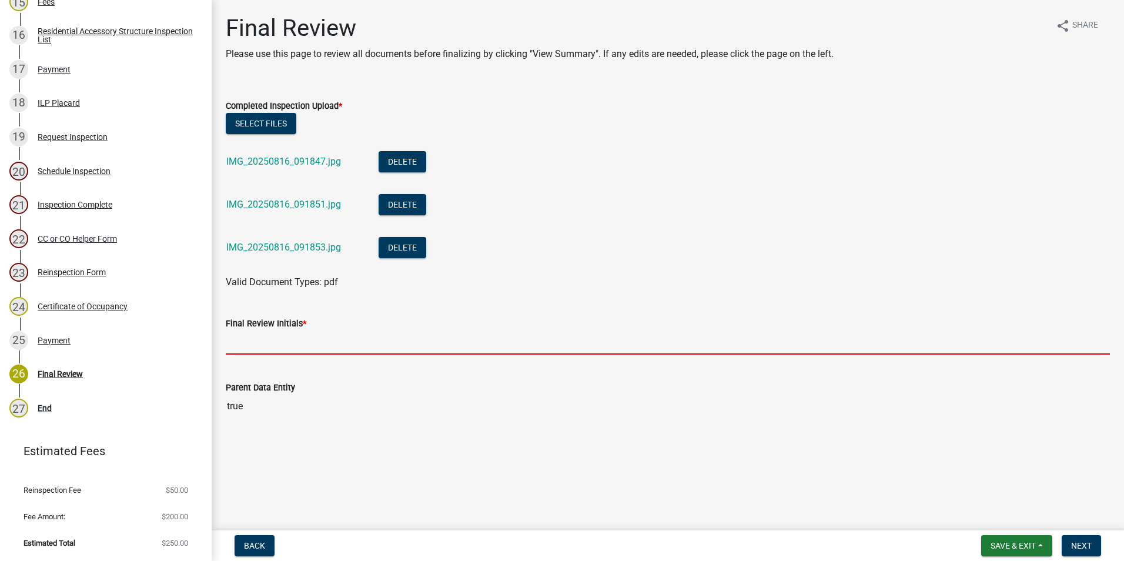
click at [299, 337] on input "Final Review Initials *" at bounding box center [668, 342] width 884 height 24
click at [246, 542] on span "Back" at bounding box center [254, 545] width 21 height 9
